Goal: Transaction & Acquisition: Purchase product/service

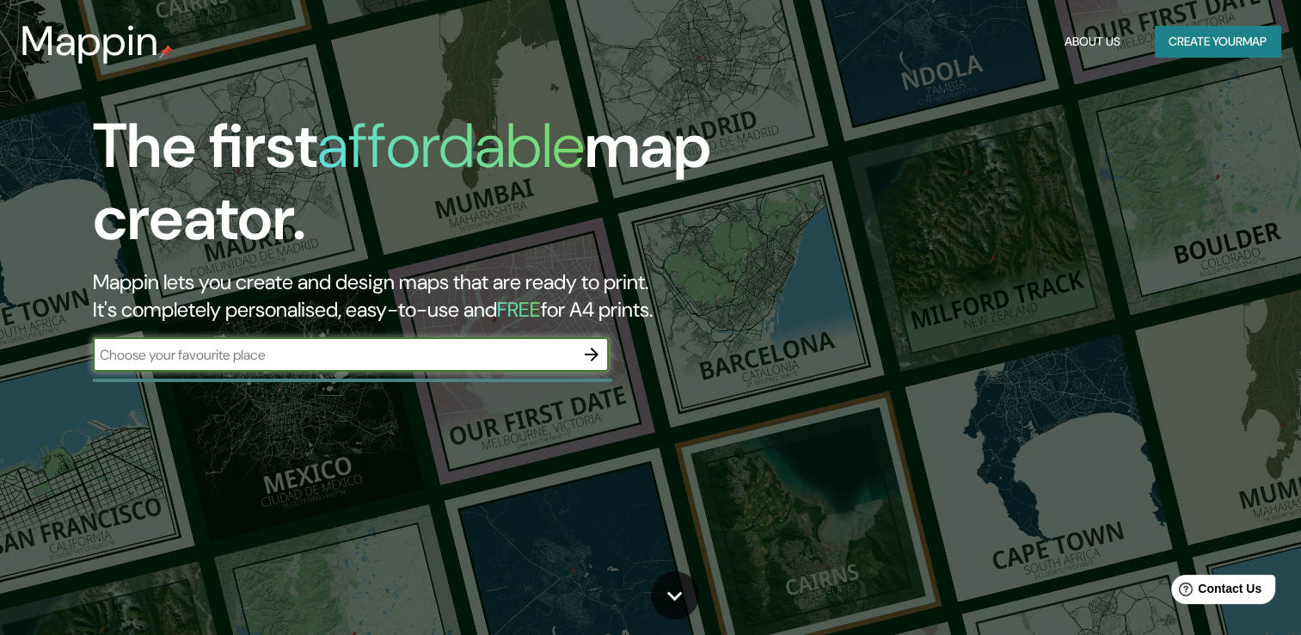
click at [598, 355] on icon "button" at bounding box center [591, 354] width 21 height 21
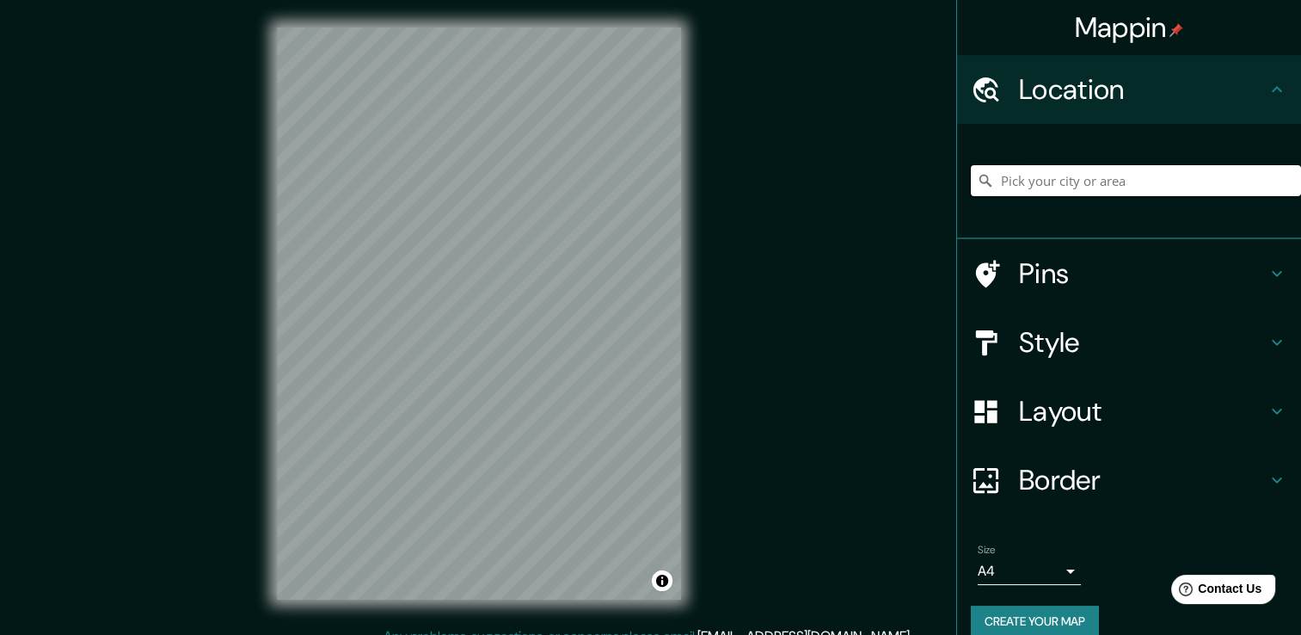
click at [1069, 185] on input "Pick your city or area" at bounding box center [1136, 180] width 330 height 31
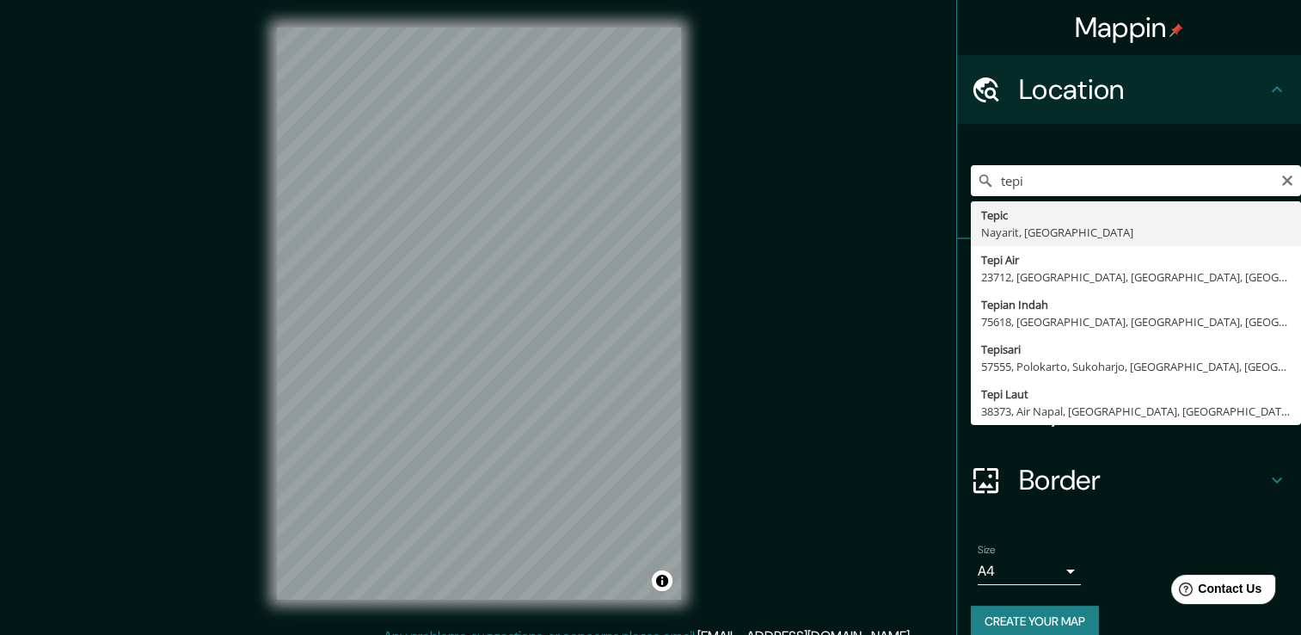
type input "Tepic, [GEOGRAPHIC_DATA], [GEOGRAPHIC_DATA]"
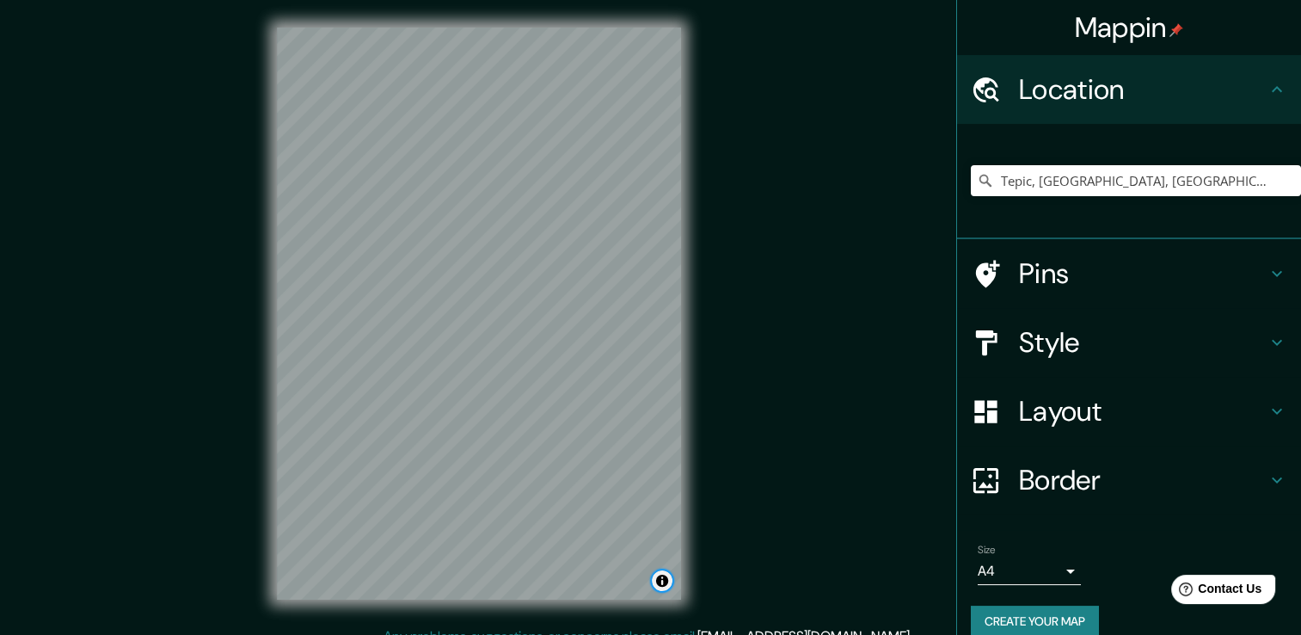
click at [660, 577] on button "Toggle attribution" at bounding box center [662, 580] width 21 height 21
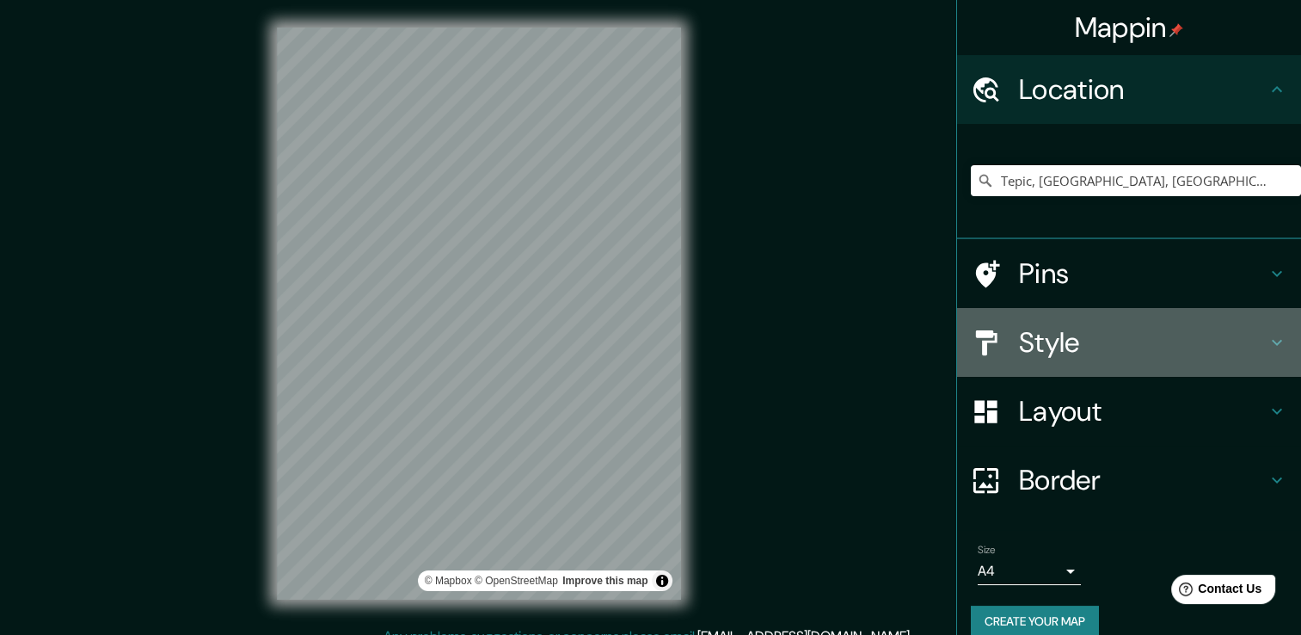
click at [1030, 331] on h4 "Style" at bounding box center [1143, 342] width 248 height 34
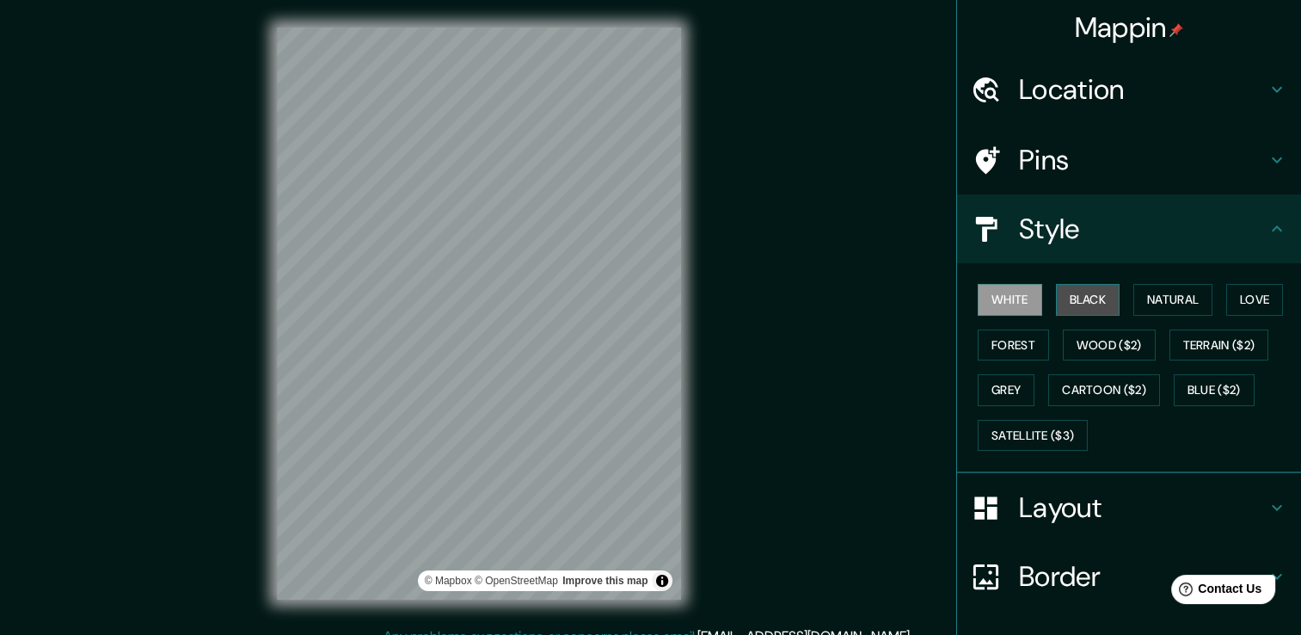
click at [1075, 291] on button "Black" at bounding box center [1088, 300] width 64 height 32
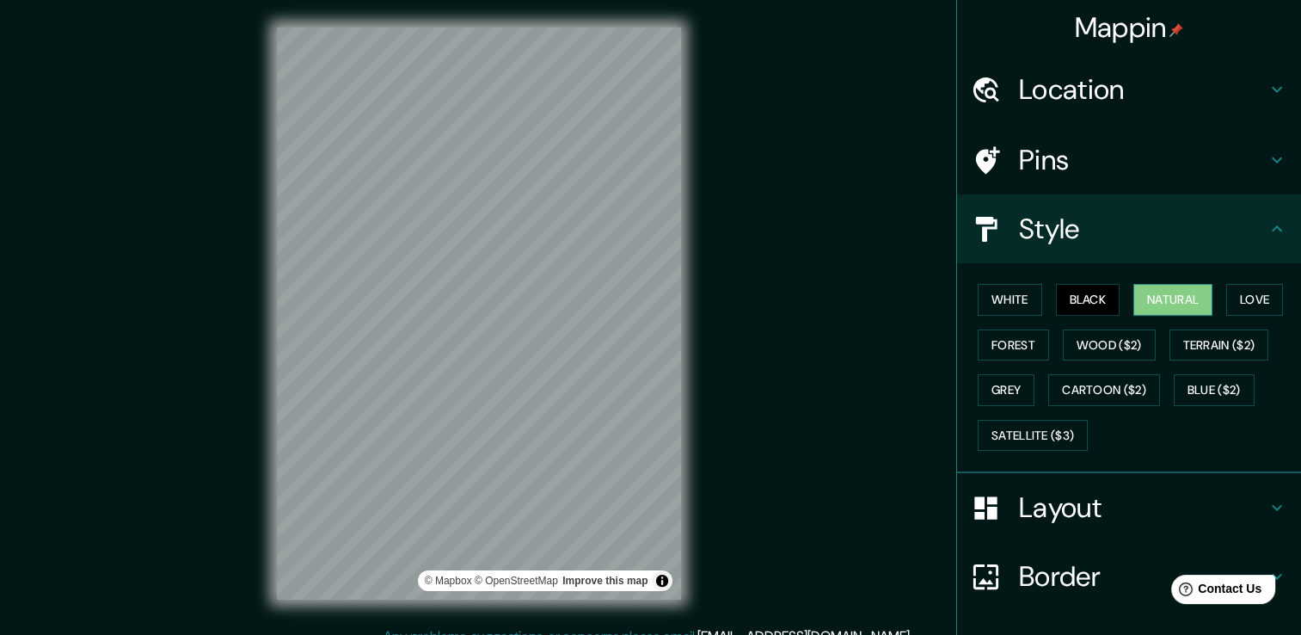
click at [1176, 300] on button "Natural" at bounding box center [1172, 300] width 79 height 32
click at [999, 305] on button "White" at bounding box center [1010, 300] width 64 height 32
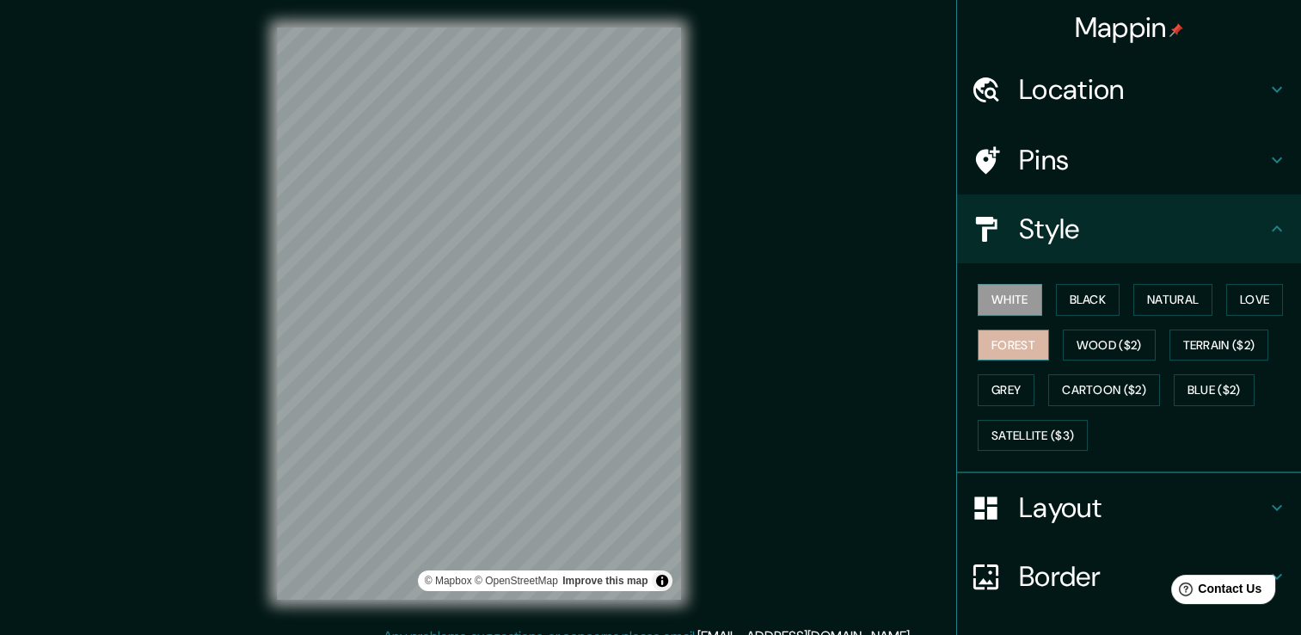
click at [998, 339] on button "Forest" at bounding box center [1013, 345] width 71 height 32
click at [1071, 304] on button "Black" at bounding box center [1088, 300] width 64 height 32
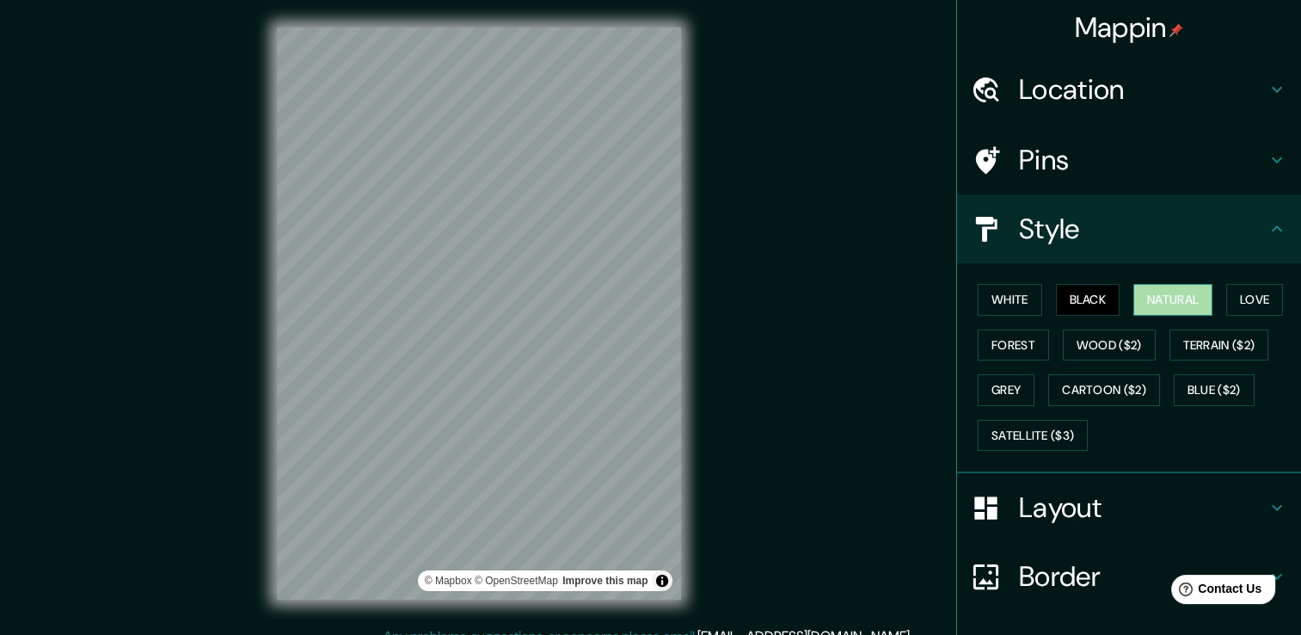
click at [1176, 304] on button "Natural" at bounding box center [1172, 300] width 79 height 32
click at [1250, 296] on button "Love" at bounding box center [1254, 300] width 57 height 32
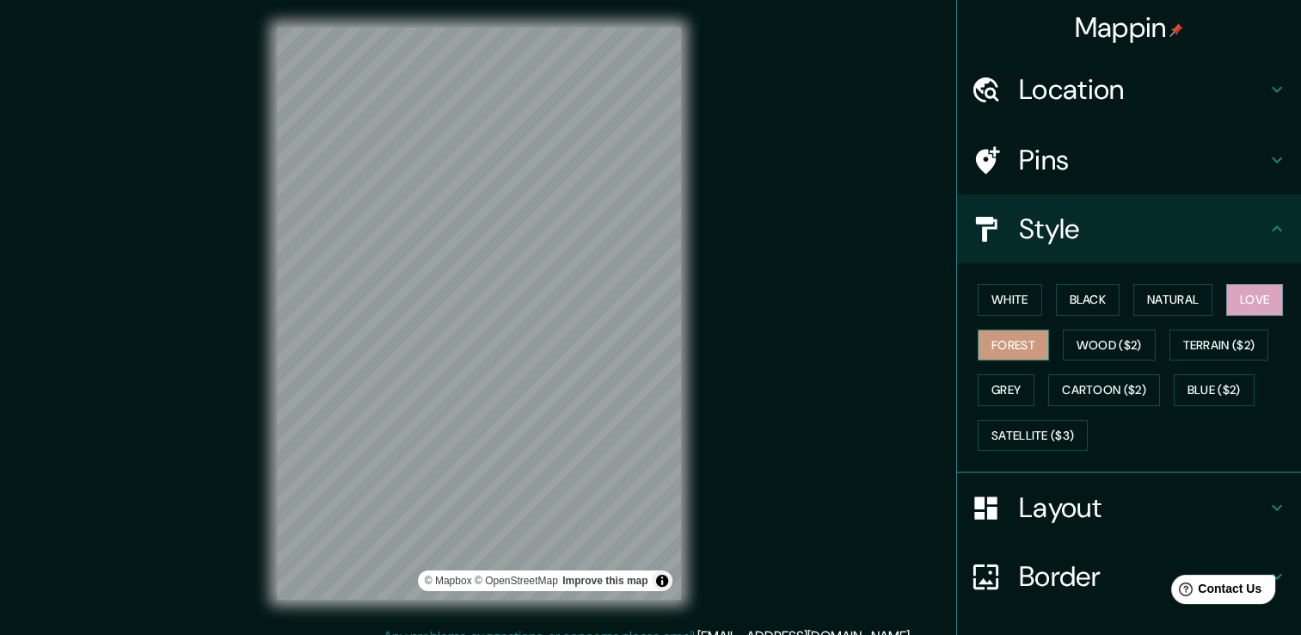
click at [1008, 342] on button "Forest" at bounding box center [1013, 345] width 71 height 32
click at [1008, 384] on button "Grey" at bounding box center [1006, 390] width 57 height 32
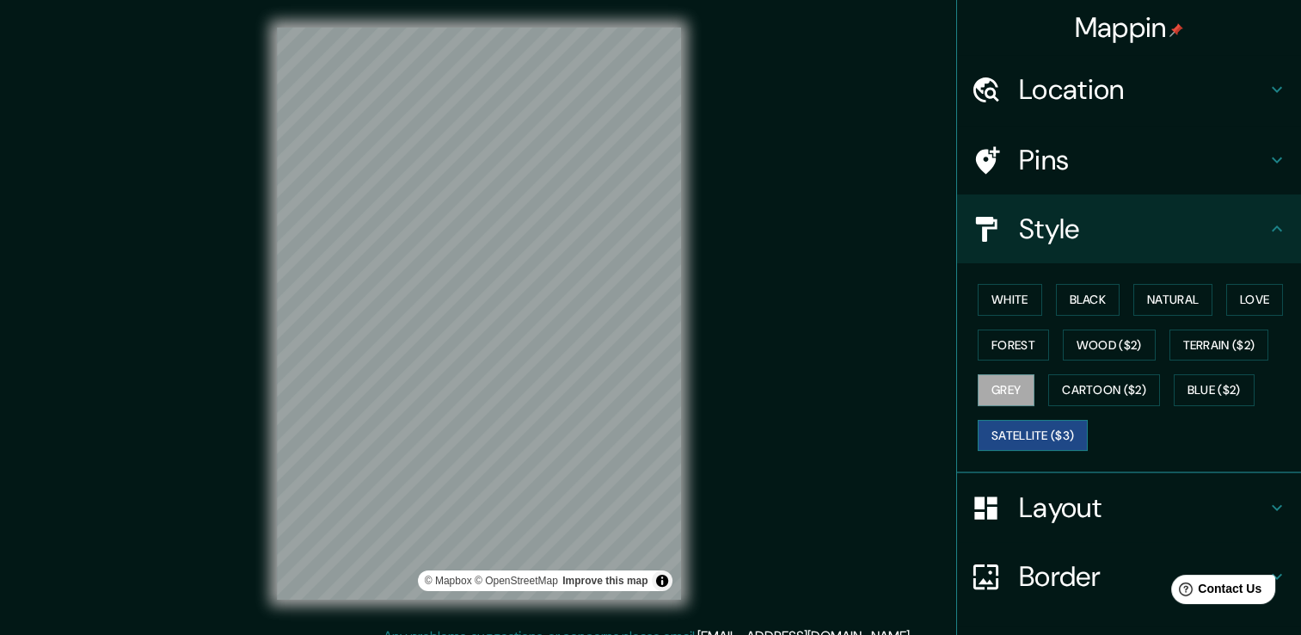
click at [1015, 425] on button "Satellite ($3)" at bounding box center [1033, 436] width 110 height 32
click at [1091, 375] on button "Cartoon ($2)" at bounding box center [1104, 390] width 112 height 32
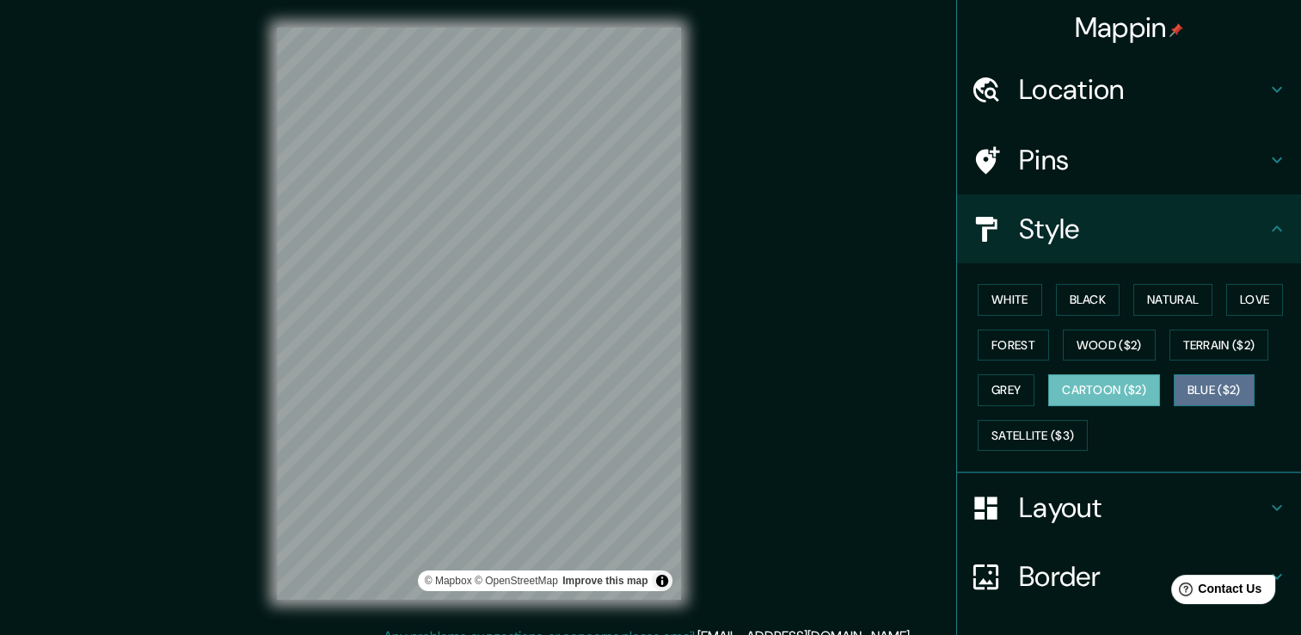
click at [1234, 385] on button "Blue ($2)" at bounding box center [1214, 390] width 81 height 32
click at [1094, 378] on button "Cartoon ($2)" at bounding box center [1104, 390] width 112 height 32
click at [1022, 435] on button "Satellite ($3)" at bounding box center [1033, 436] width 110 height 32
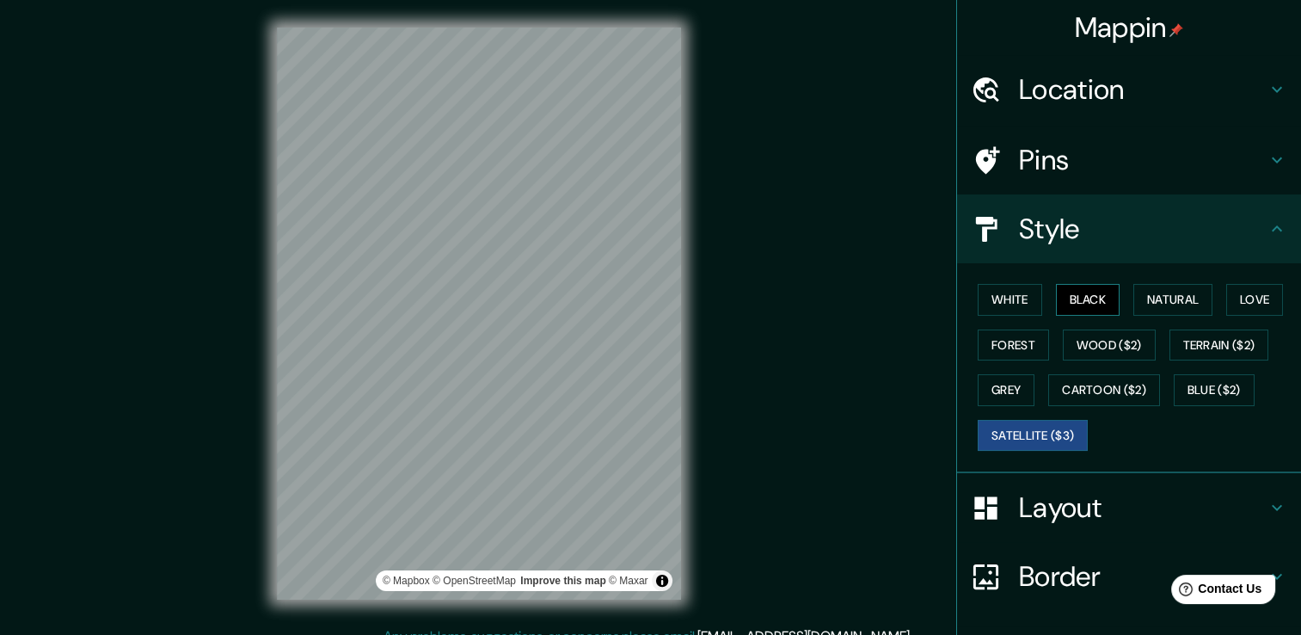
click at [1089, 304] on button "Black" at bounding box center [1088, 300] width 64 height 32
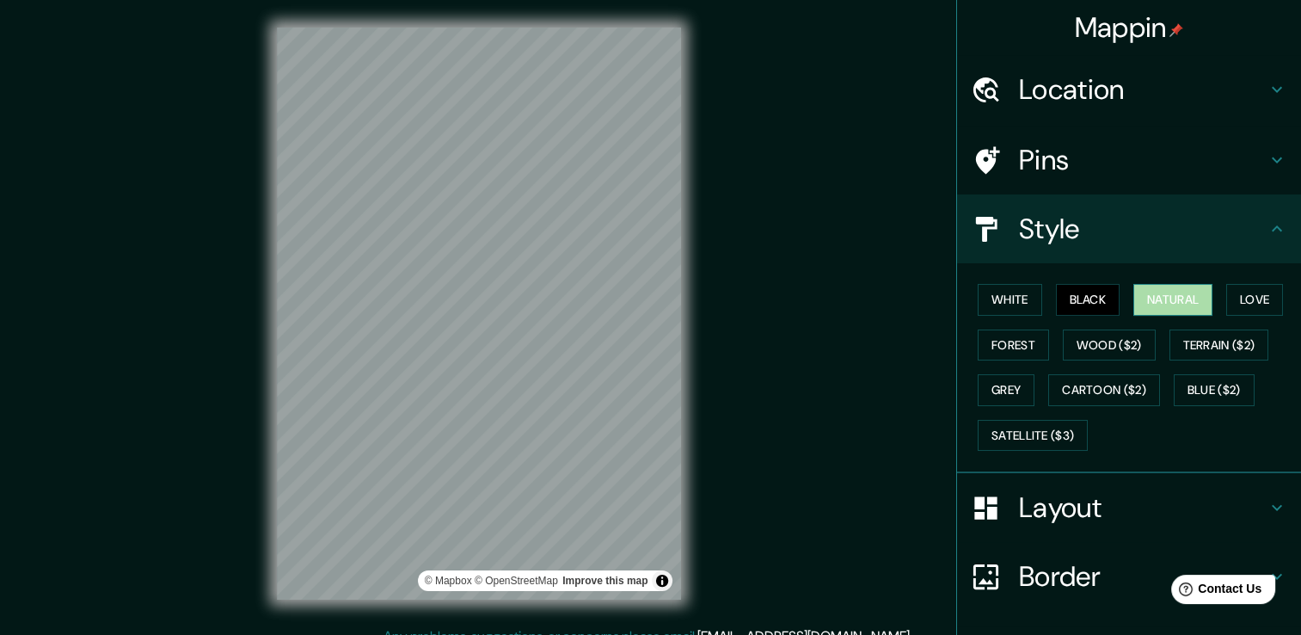
click at [1145, 299] on button "Natural" at bounding box center [1172, 300] width 79 height 32
click at [1139, 498] on h4 "Layout" at bounding box center [1143, 507] width 248 height 34
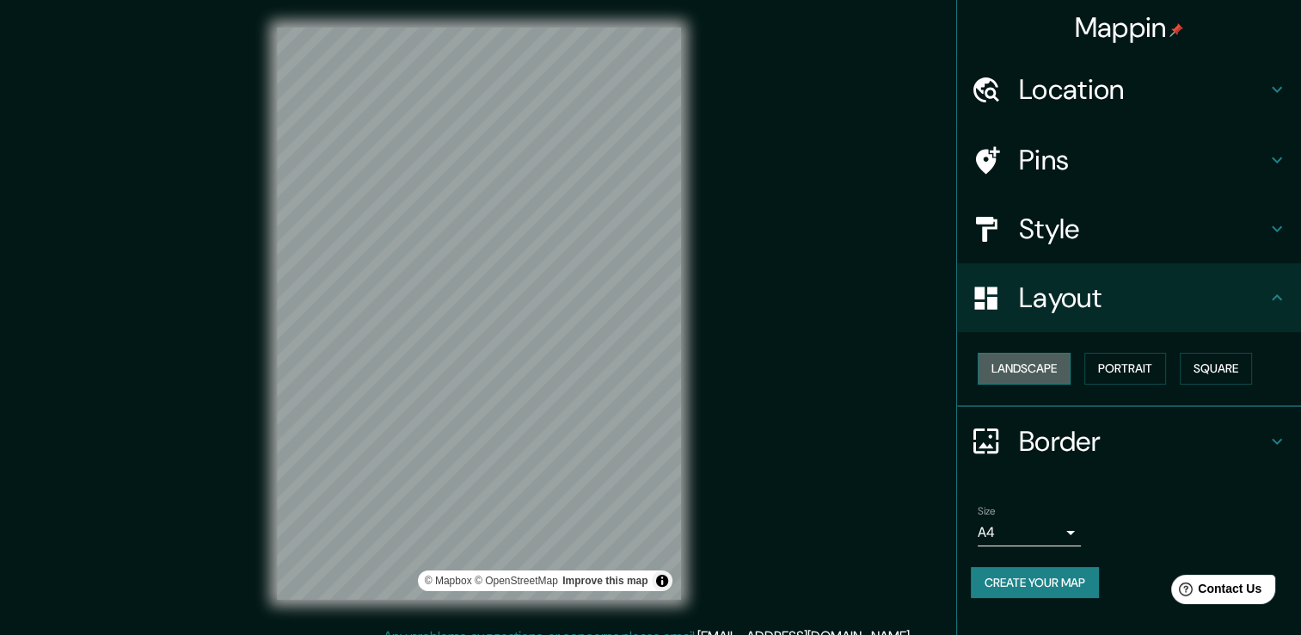
click at [1037, 369] on button "Landscape" at bounding box center [1024, 369] width 93 height 32
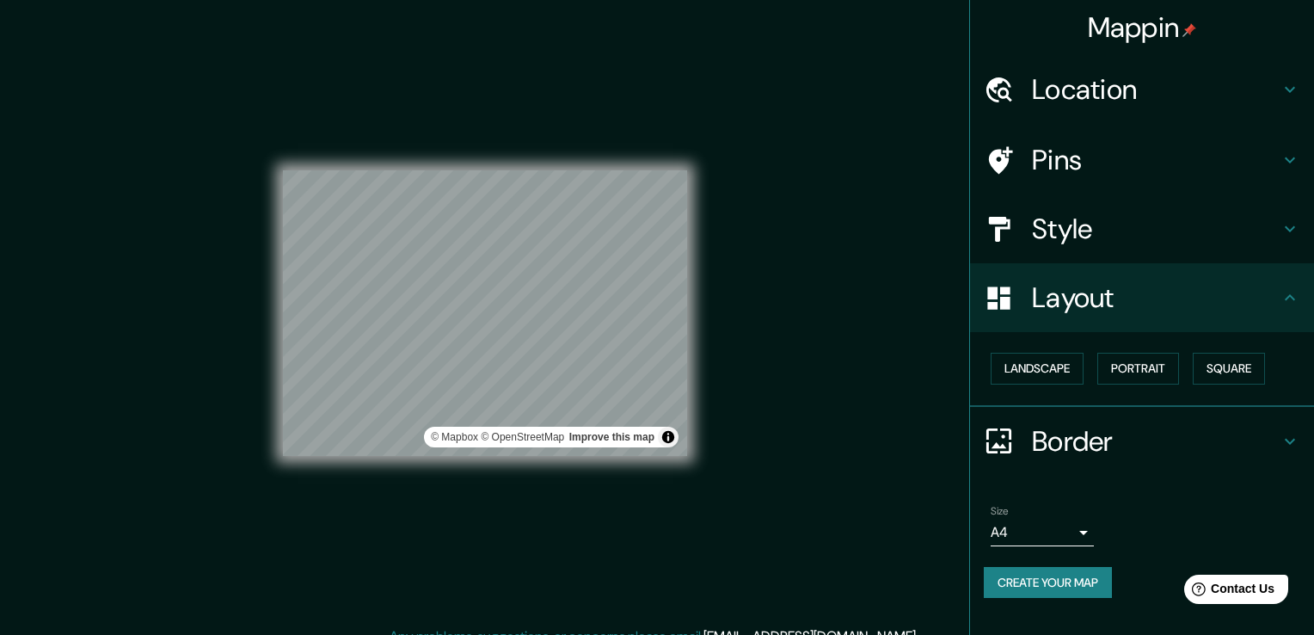
click at [1066, 527] on body "Mappin Location [GEOGRAPHIC_DATA], [GEOGRAPHIC_DATA], [GEOGRAPHIC_DATA] Pins St…" at bounding box center [657, 317] width 1314 height 635
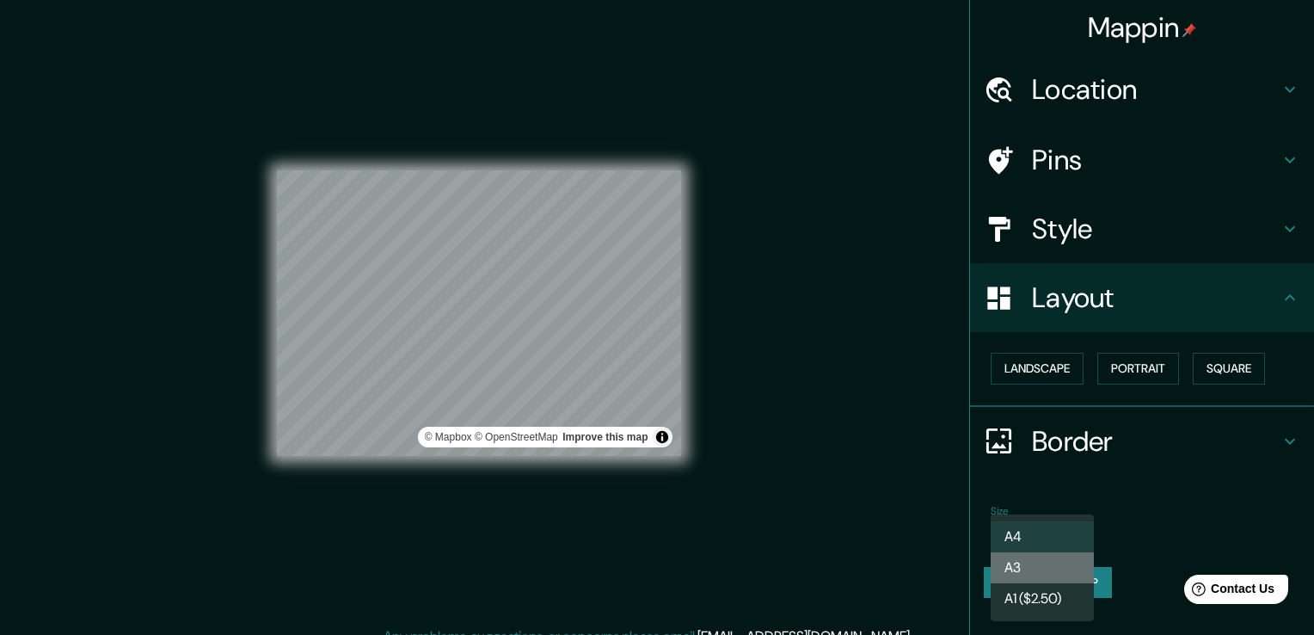
click at [1057, 563] on li "A3" at bounding box center [1042, 567] width 103 height 31
click at [1066, 528] on body "Mappin Location [GEOGRAPHIC_DATA], [GEOGRAPHIC_DATA], [GEOGRAPHIC_DATA] Pins St…" at bounding box center [657, 317] width 1314 height 635
click at [1045, 591] on li "A1 ($2.50)" at bounding box center [1042, 598] width 103 height 31
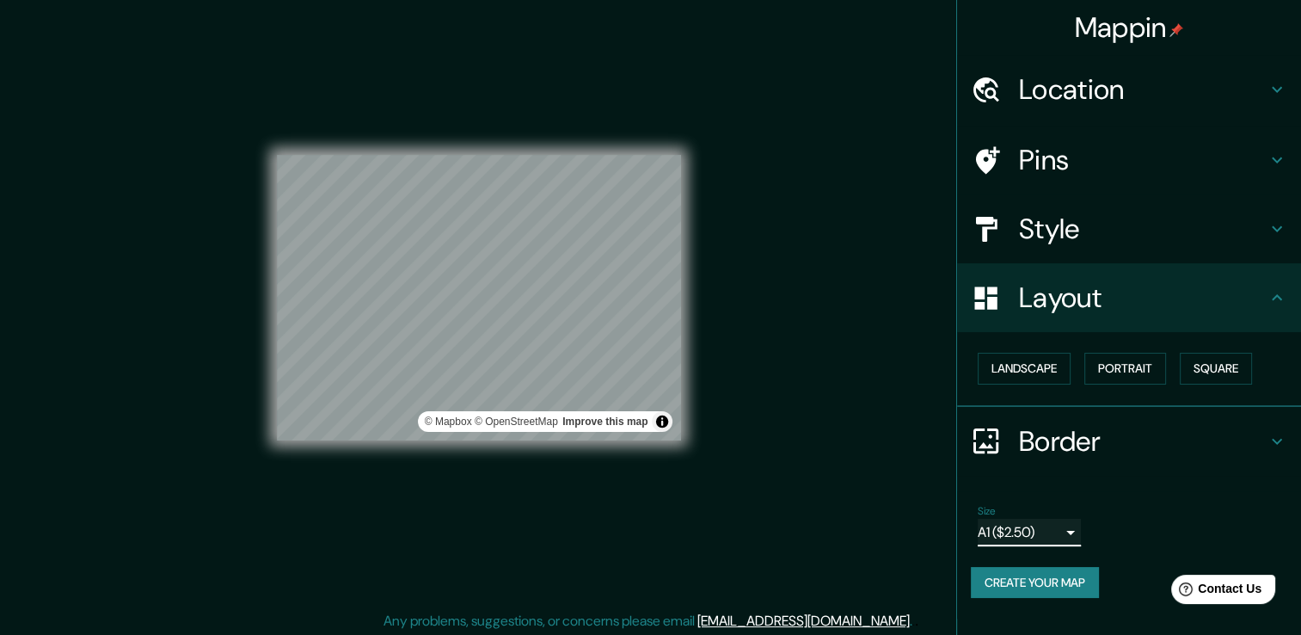
scroll to position [19, 0]
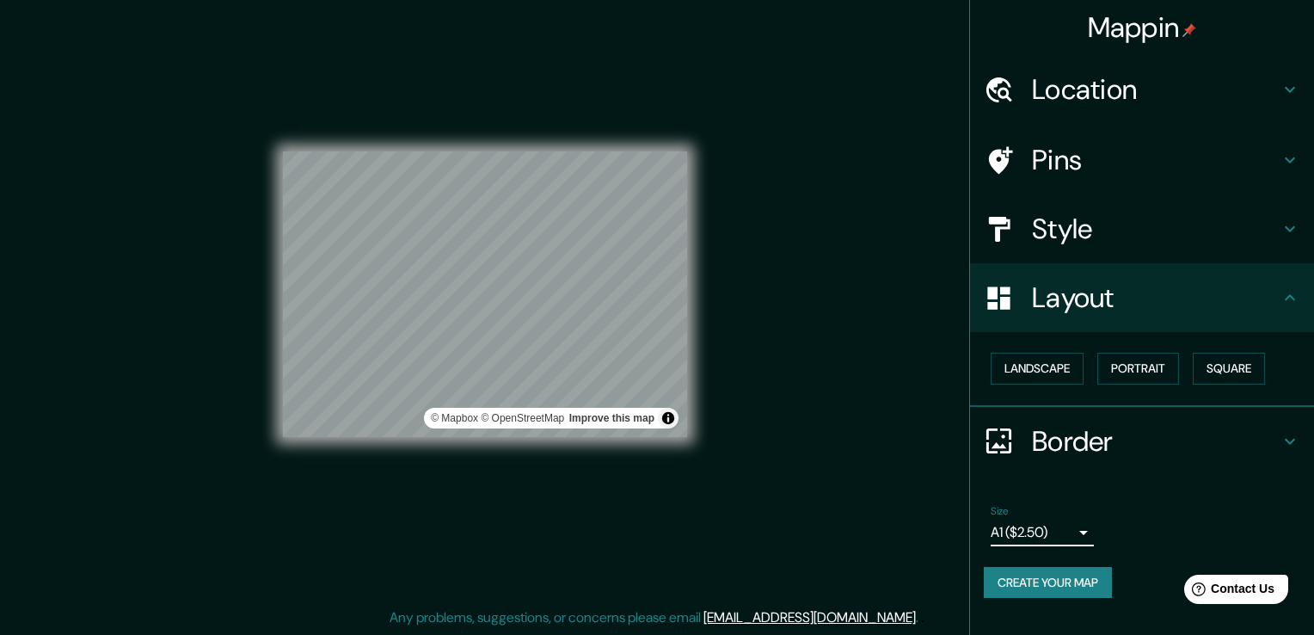
click at [1066, 537] on body "Mappin Location [GEOGRAPHIC_DATA], [GEOGRAPHIC_DATA], [GEOGRAPHIC_DATA] Pins St…" at bounding box center [657, 298] width 1314 height 635
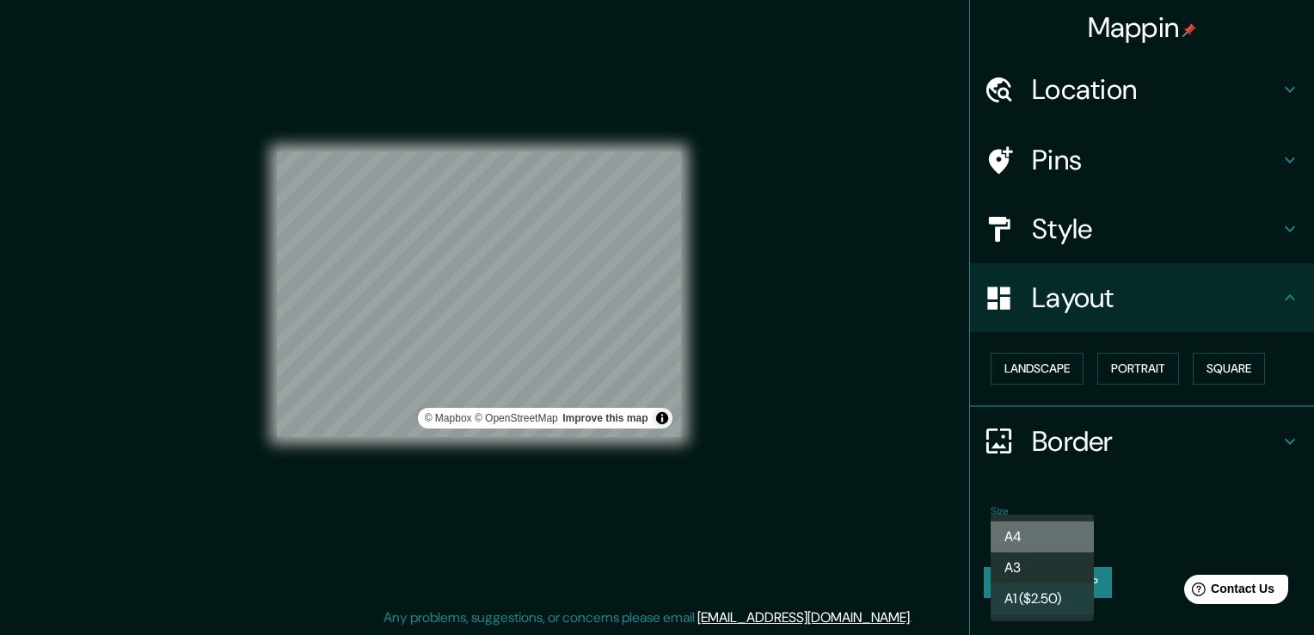
click at [1038, 532] on li "A4" at bounding box center [1042, 536] width 103 height 31
type input "single"
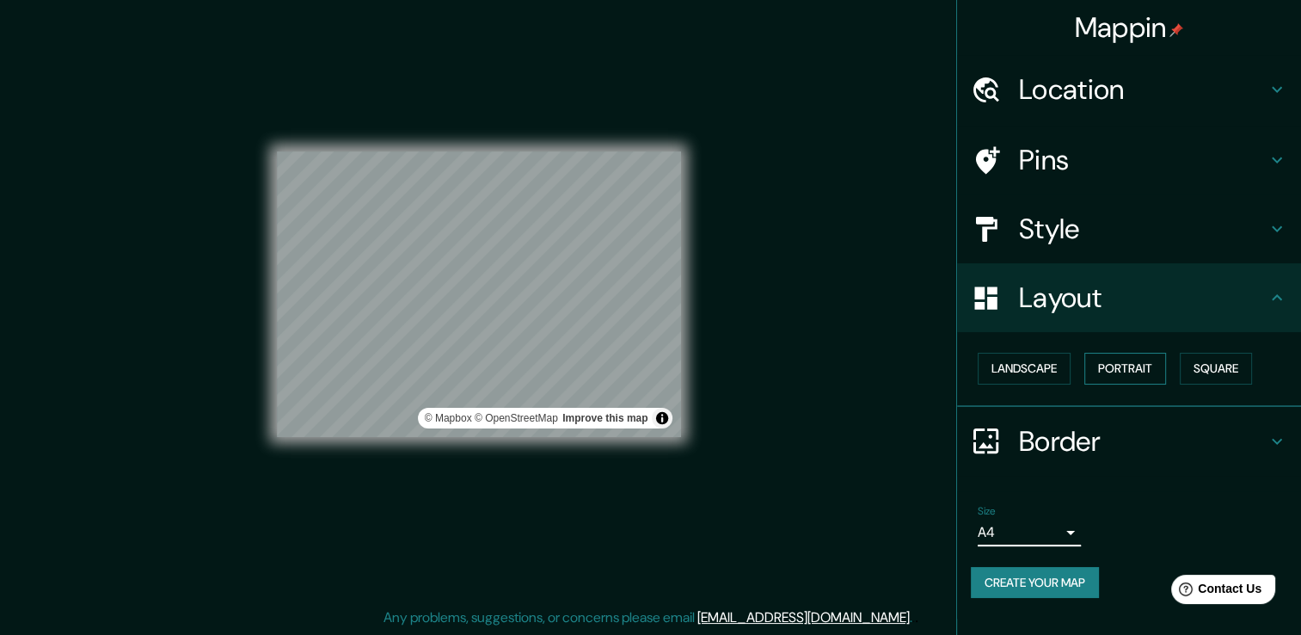
click at [1143, 367] on button "Portrait" at bounding box center [1125, 369] width 82 height 32
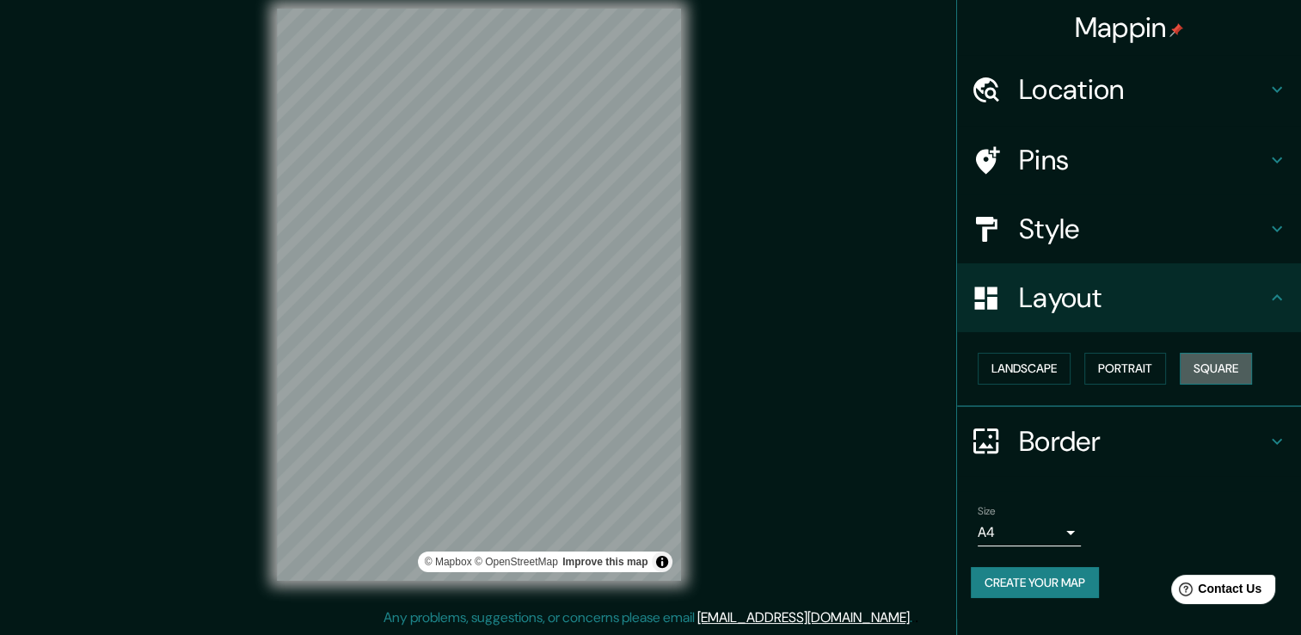
click at [1204, 366] on button "Square" at bounding box center [1216, 369] width 72 height 32
